Goal: Find specific page/section: Find specific page/section

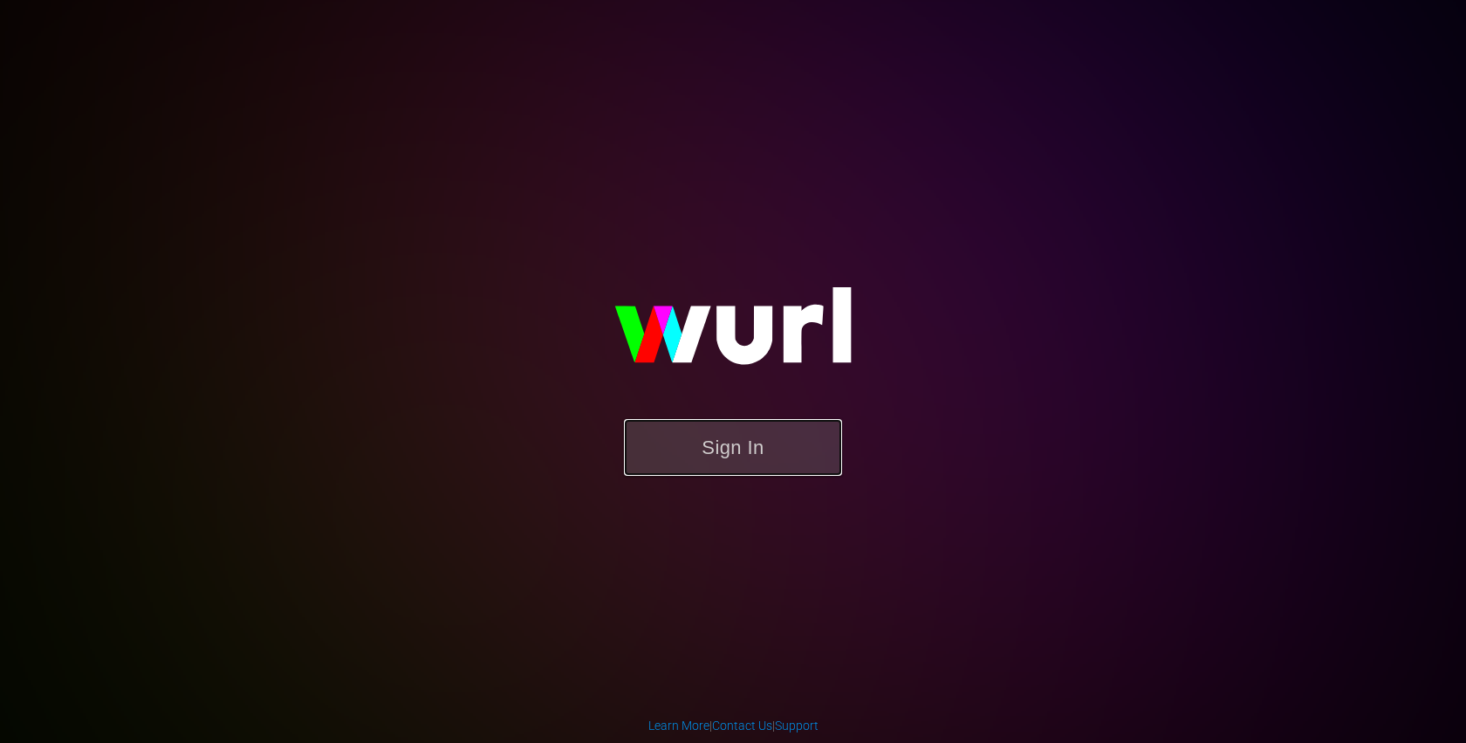
click at [716, 436] on button "Sign In" at bounding box center [733, 447] width 218 height 57
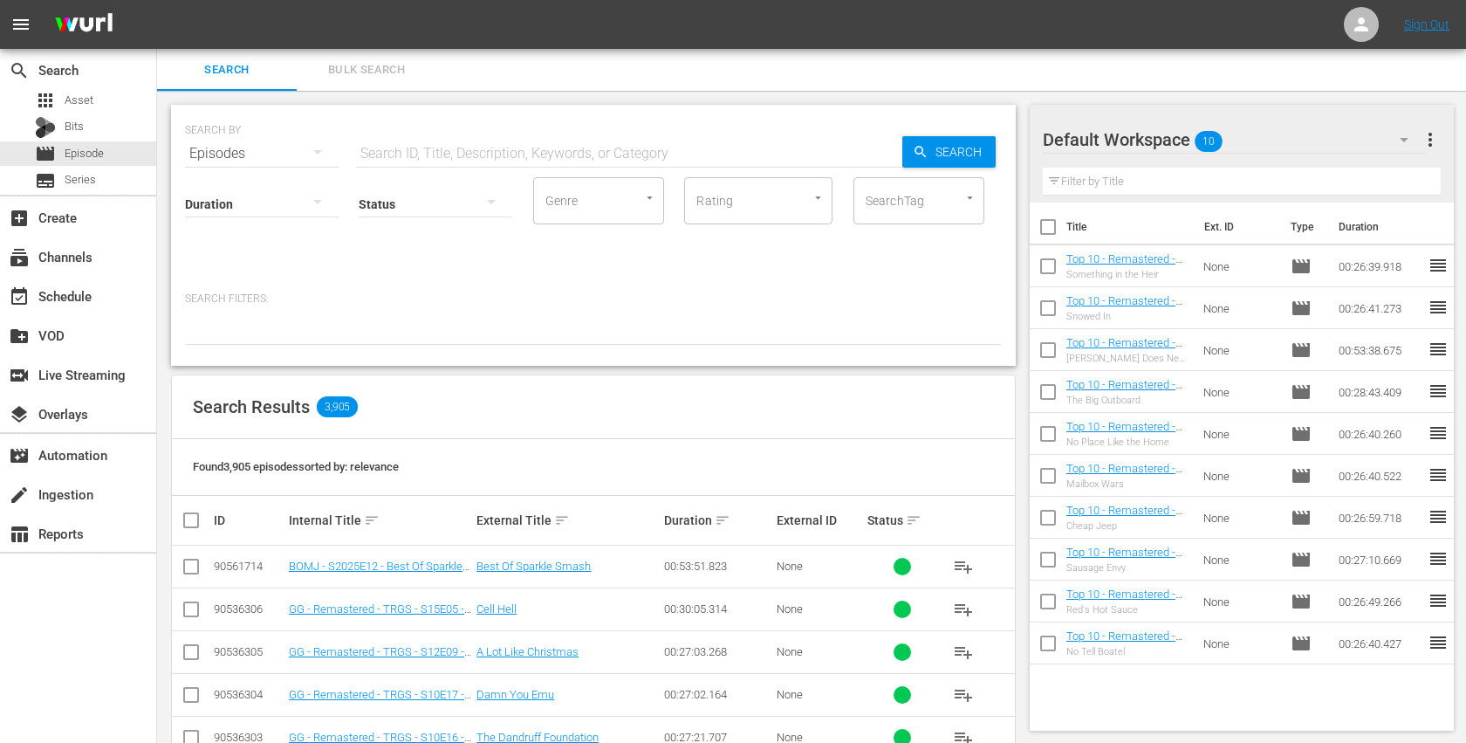
click at [834, 434] on div "Search Results 3,905" at bounding box center [593, 407] width 843 height 64
click at [85, 186] on span "Series" at bounding box center [80, 179] width 31 height 17
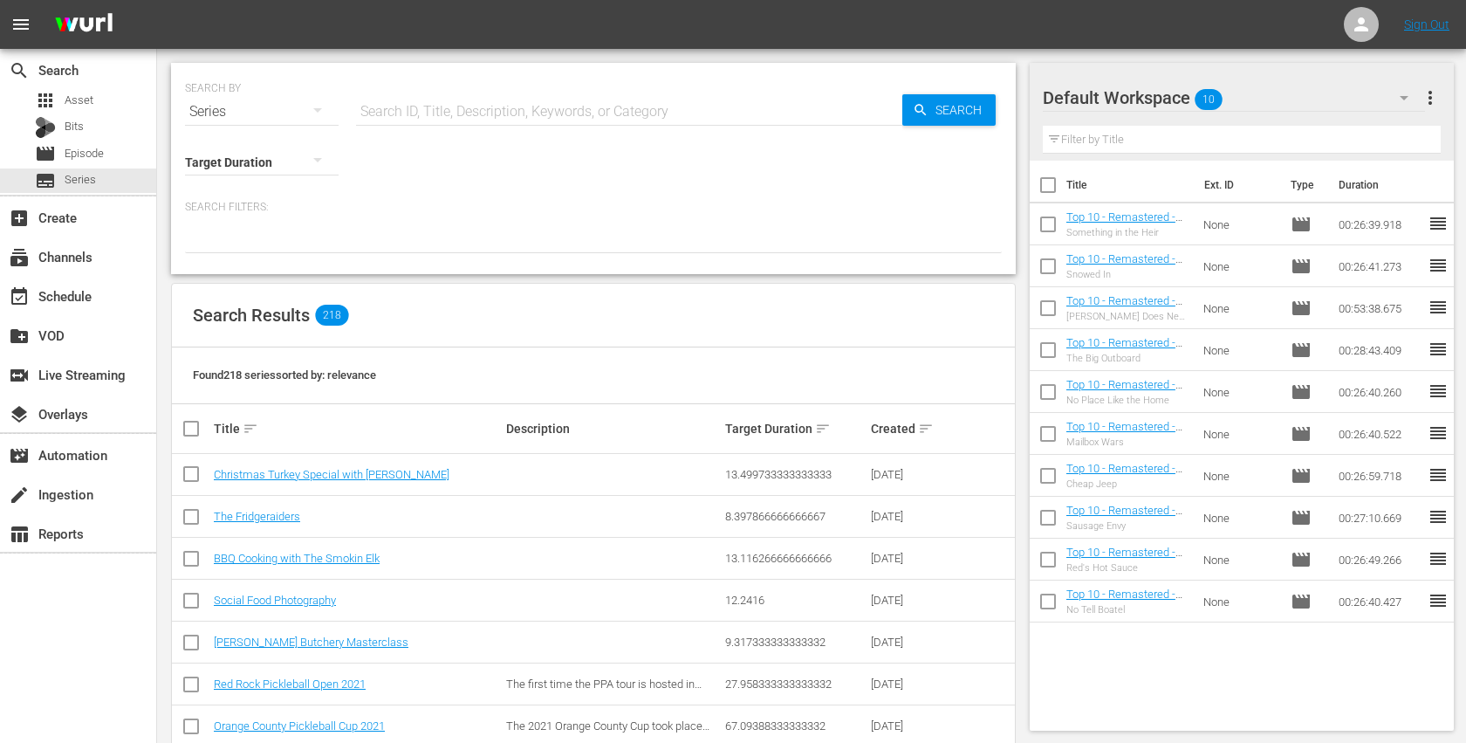
click at [550, 311] on div "Search Results 218" at bounding box center [593, 316] width 843 height 64
click at [591, 319] on div "Search Results 218" at bounding box center [593, 316] width 843 height 64
